Goal: Find specific page/section: Find specific page/section

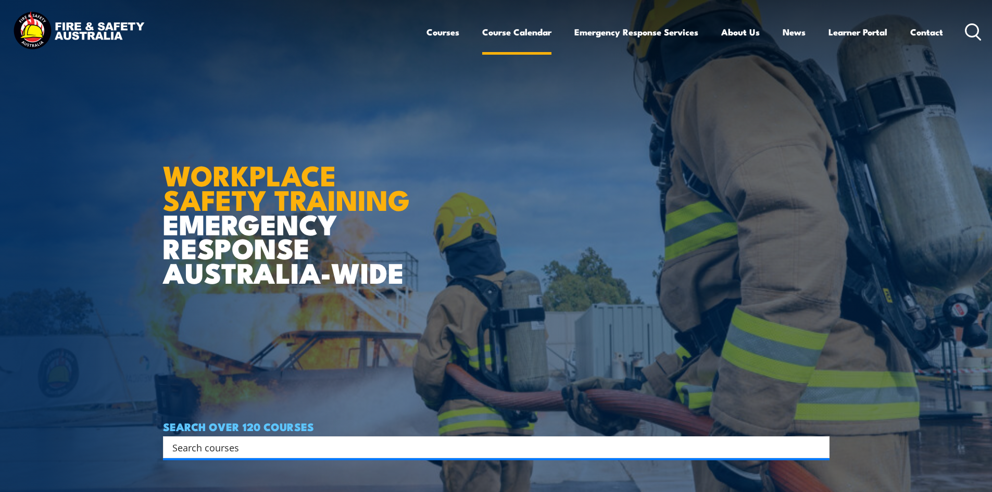
click at [512, 29] on link "Course Calendar" at bounding box center [516, 32] width 69 height 28
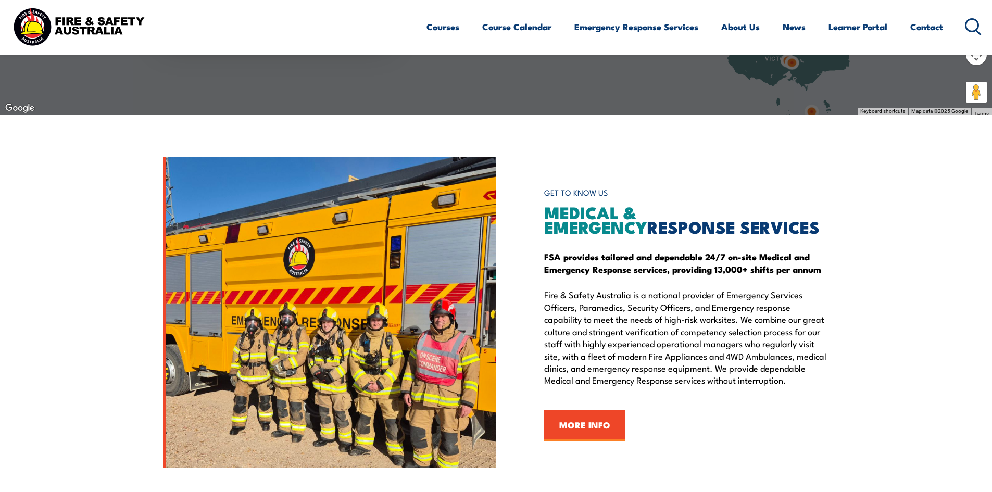
scroll to position [1198, 0]
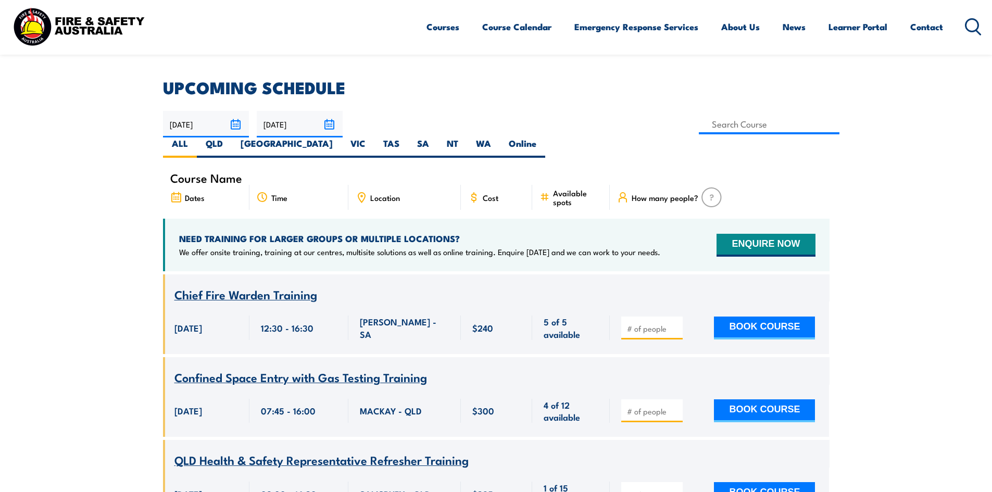
scroll to position [260, 0]
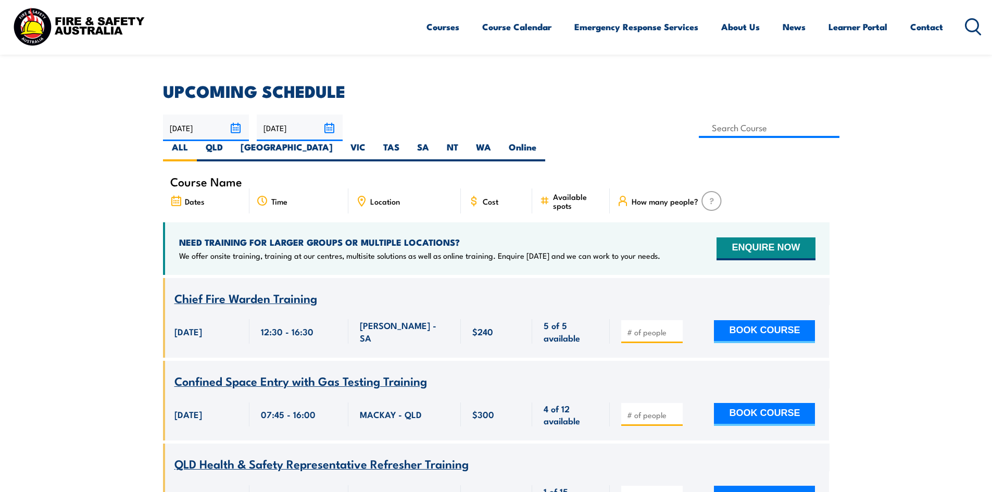
click at [381, 197] on span "Location" at bounding box center [385, 201] width 30 height 9
click at [699, 127] on input at bounding box center [769, 128] width 141 height 20
